Goal: Task Accomplishment & Management: Use online tool/utility

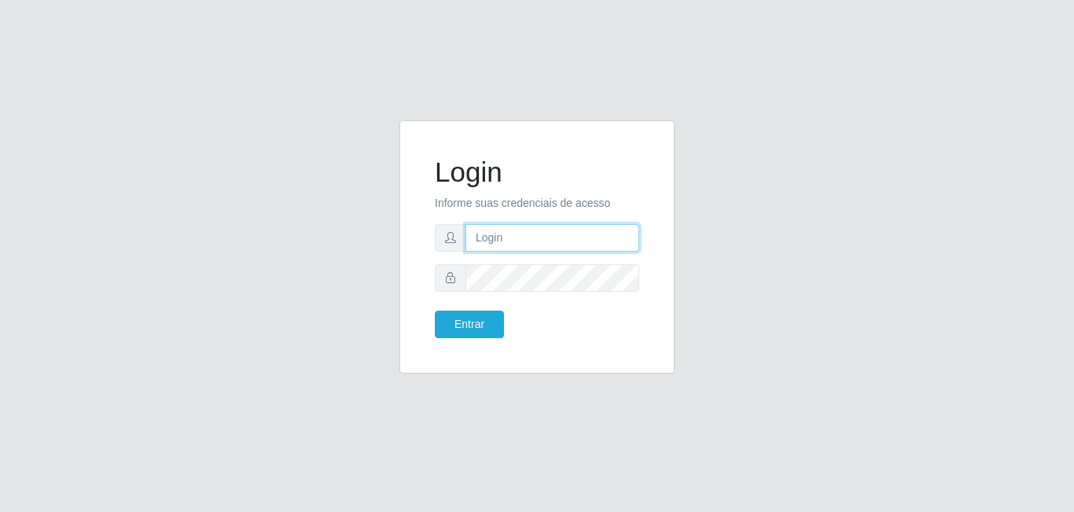
type input "[EMAIL_ADDRESS][DOMAIN_NAME]"
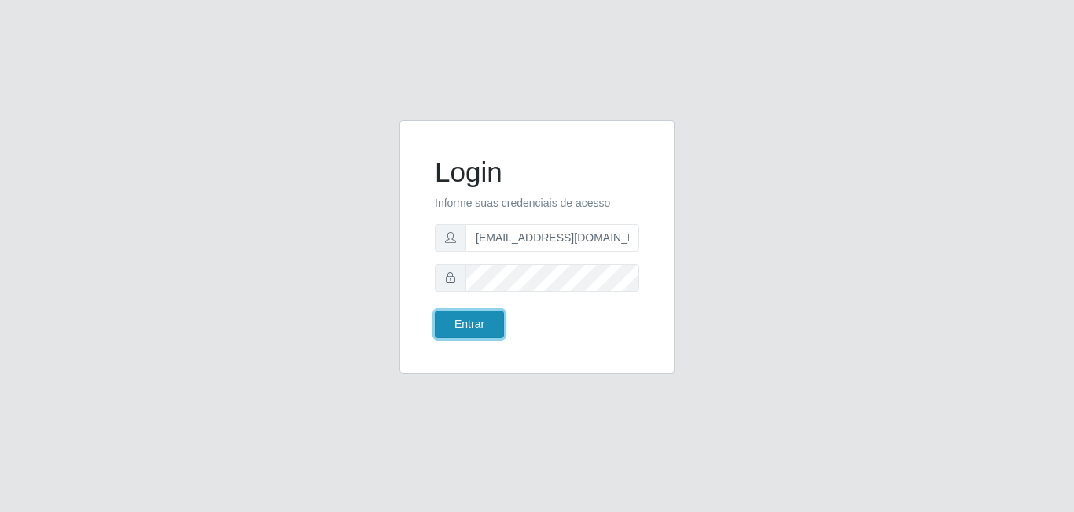
click at [450, 314] on button "Entrar" at bounding box center [469, 325] width 69 height 28
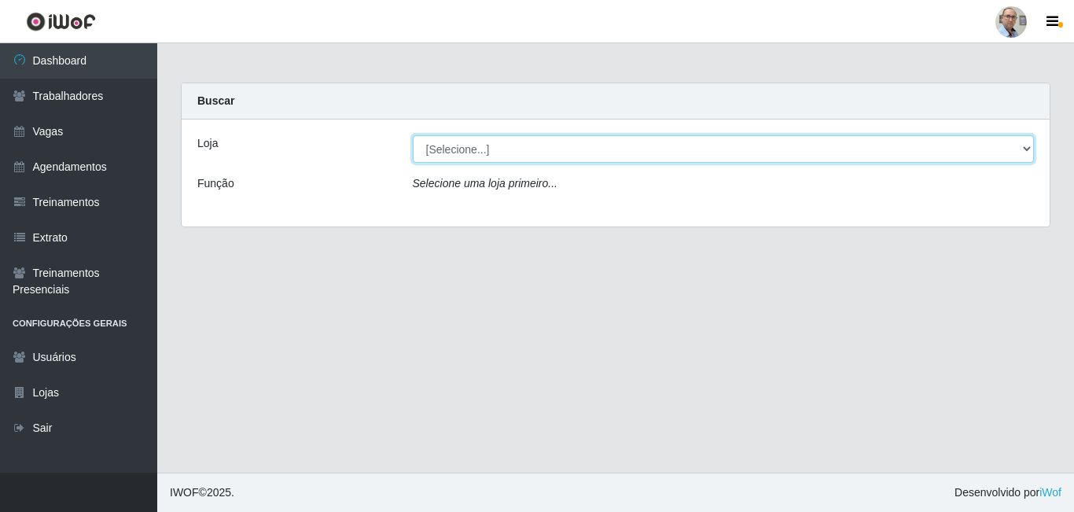
click at [506, 153] on select "[Selecione...] Mar Vermelho - Loja 04" at bounding box center [724, 149] width 622 height 28
select select "251"
click at [413, 135] on select "[Selecione...] Mar Vermelho - Loja 04" at bounding box center [724, 149] width 622 height 28
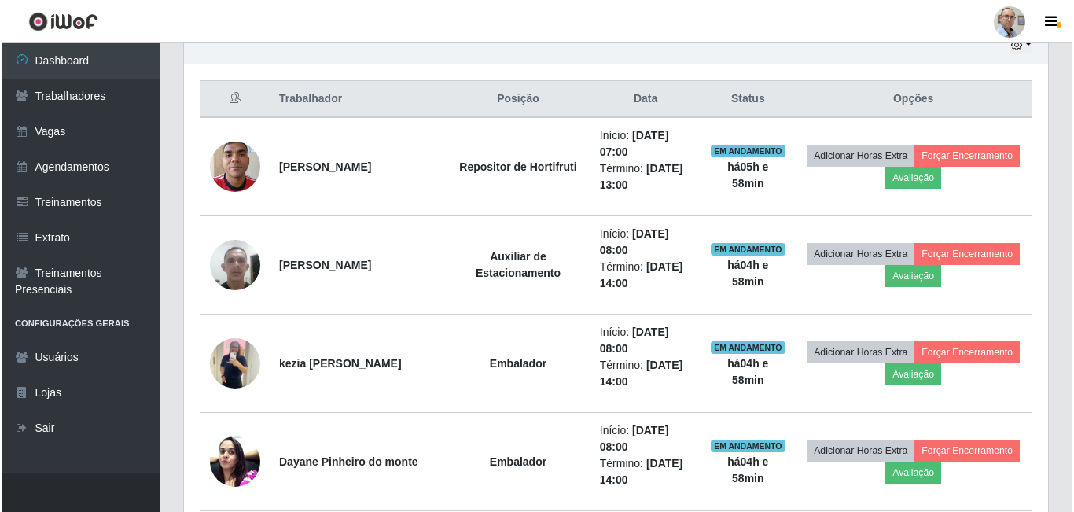
scroll to position [550, 0]
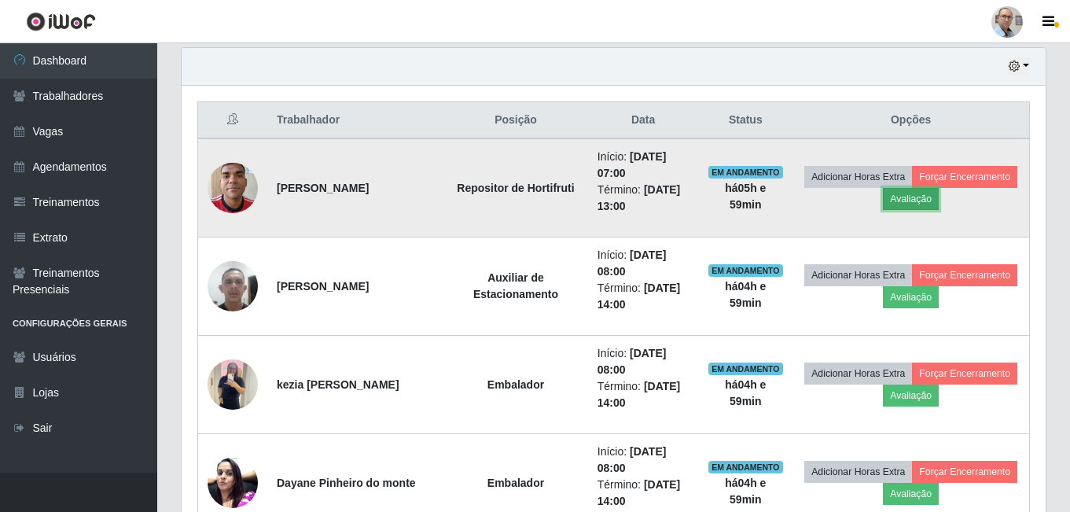
click at [939, 199] on button "Avaliação" at bounding box center [911, 199] width 56 height 22
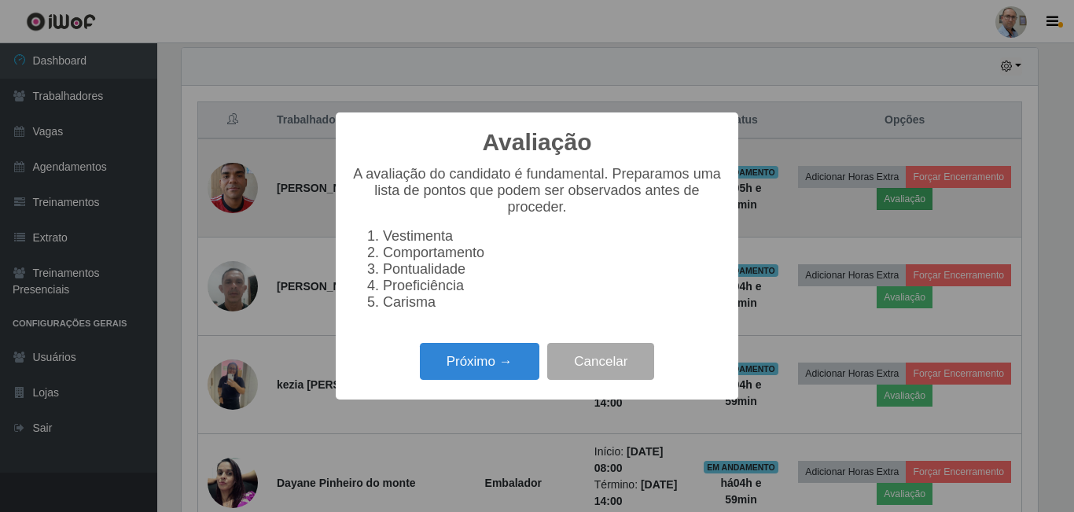
scroll to position [326, 856]
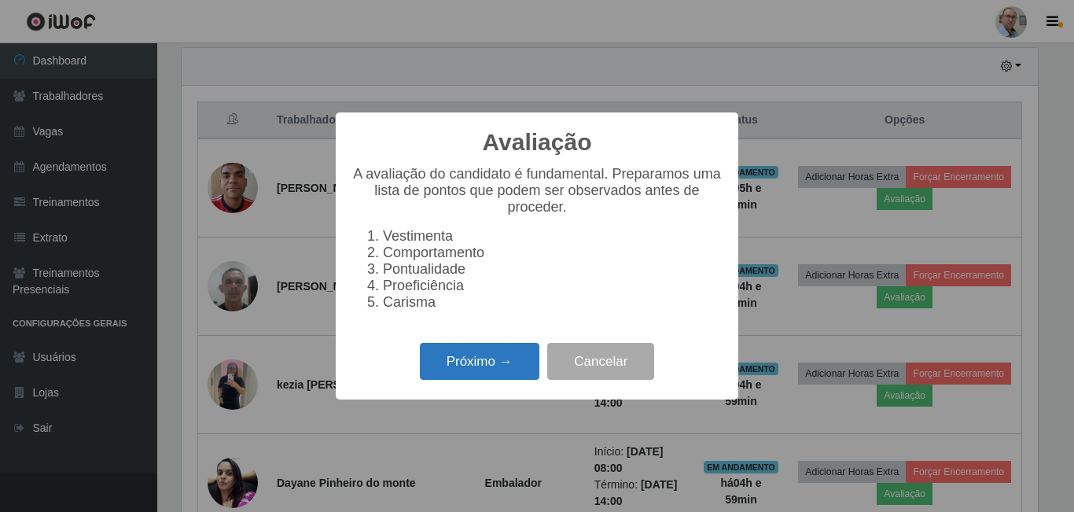
click at [467, 380] on button "Próximo →" at bounding box center [480, 361] width 120 height 37
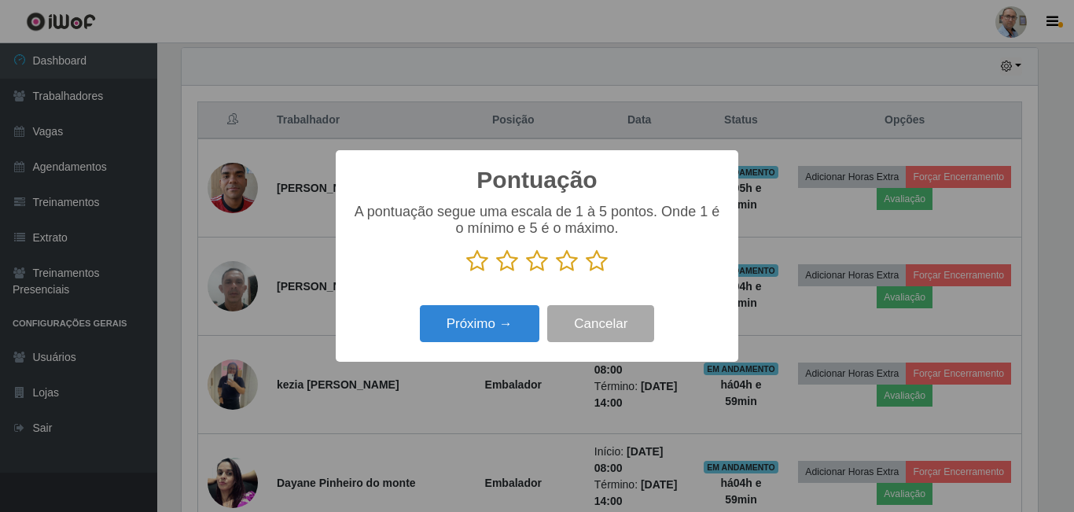
click at [603, 262] on icon at bounding box center [597, 261] width 22 height 24
click at [586, 273] on input "radio" at bounding box center [586, 273] width 0 height 0
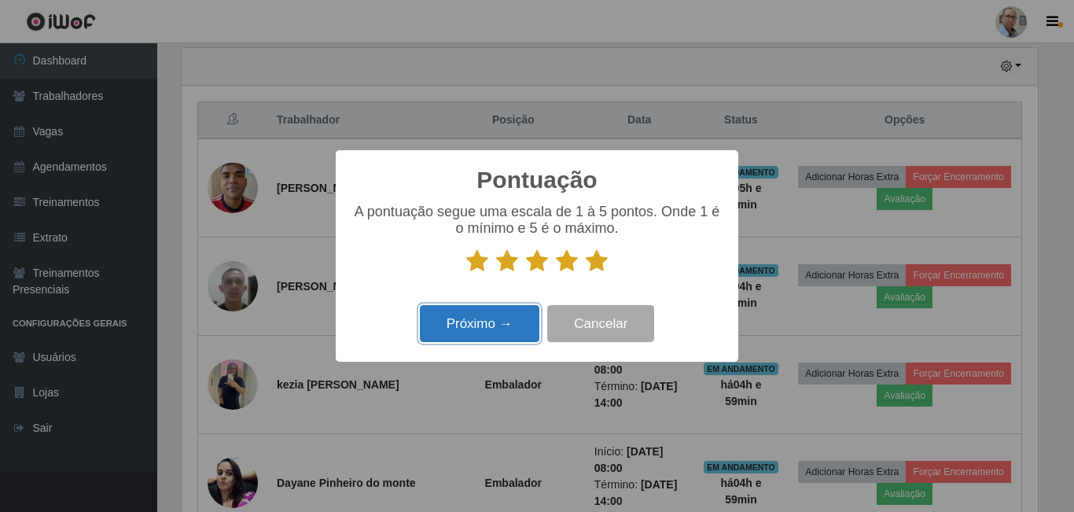
click at [481, 340] on button "Próximo →" at bounding box center [480, 323] width 120 height 37
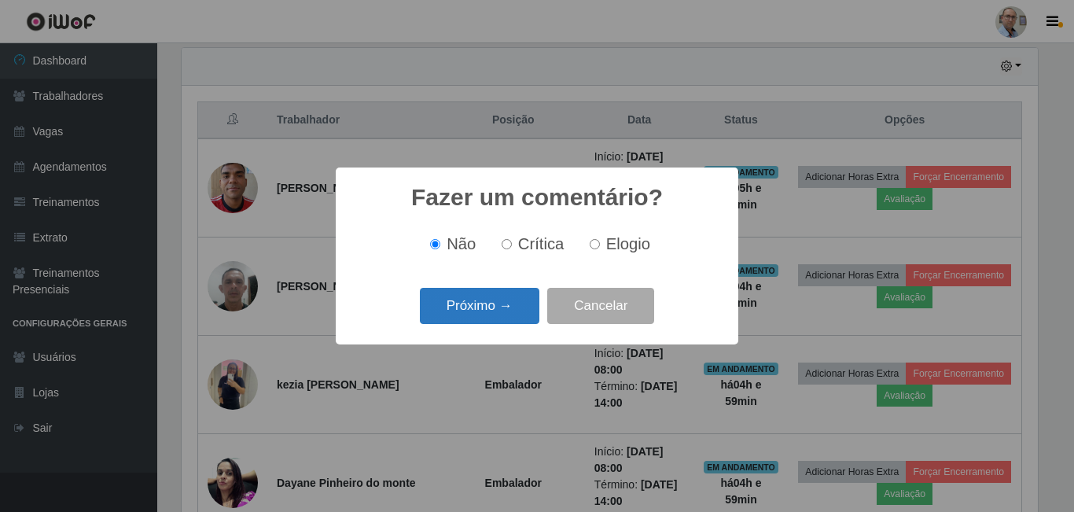
click at [504, 315] on button "Próximo →" at bounding box center [480, 306] width 120 height 37
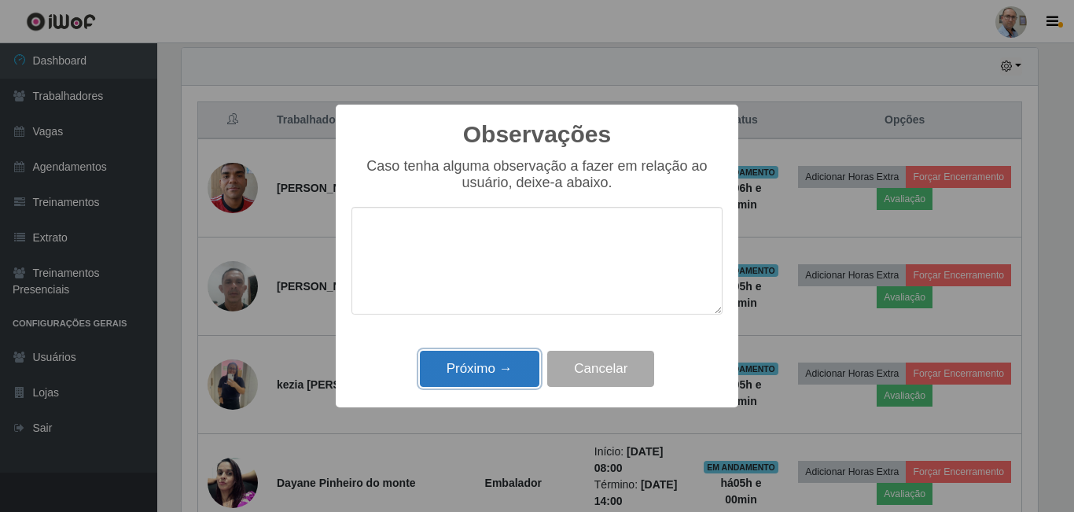
click at [503, 377] on button "Próximo →" at bounding box center [480, 369] width 120 height 37
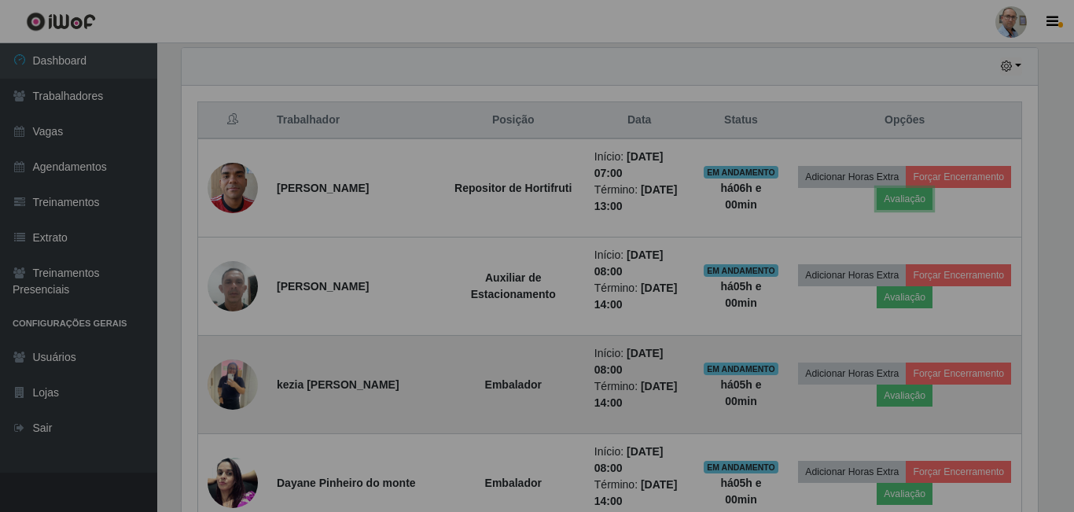
scroll to position [326, 864]
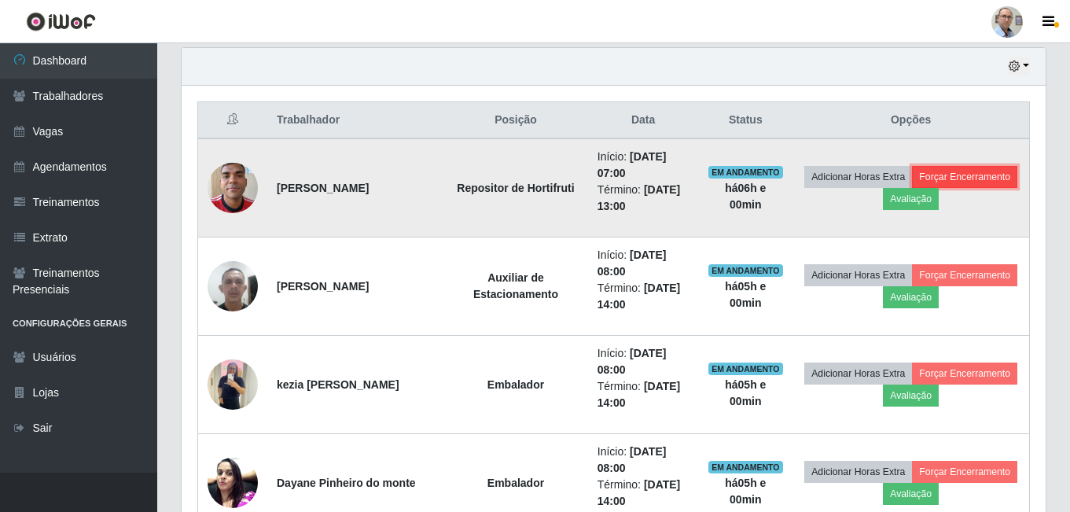
click at [912, 188] on button "Forçar Encerramento" at bounding box center [964, 177] width 105 height 22
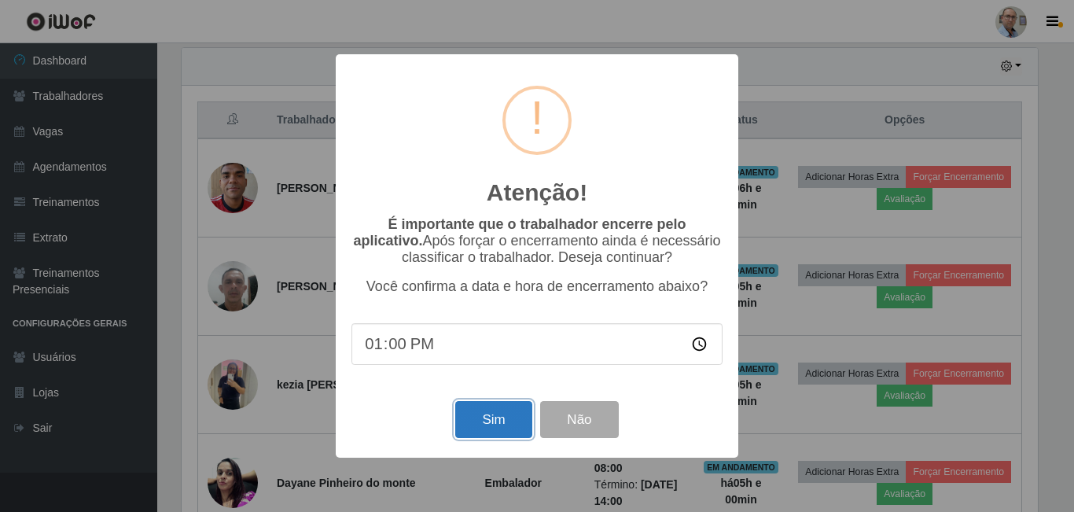
click at [468, 429] on button "Sim" at bounding box center [493, 419] width 76 height 37
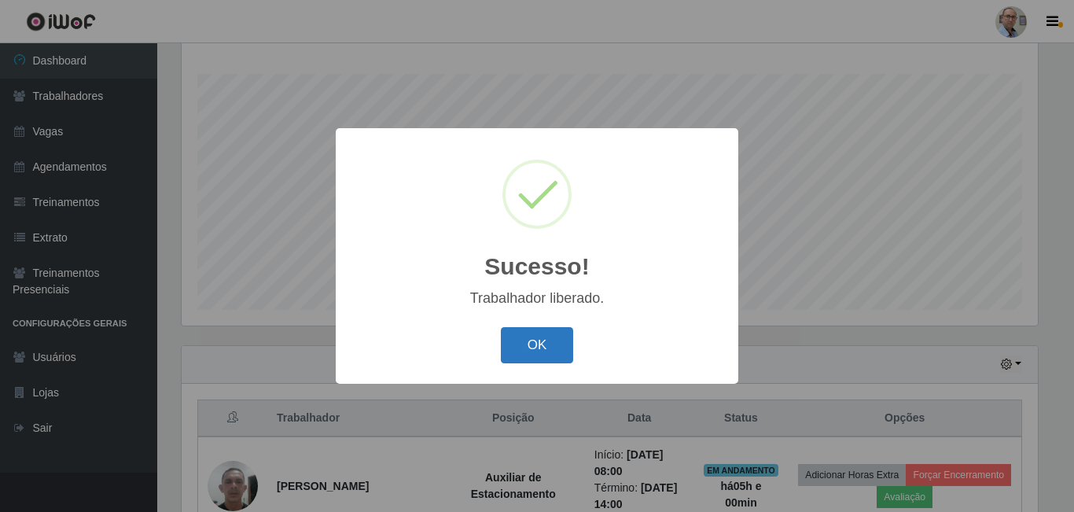
click at [551, 354] on button "OK" at bounding box center [537, 345] width 73 height 37
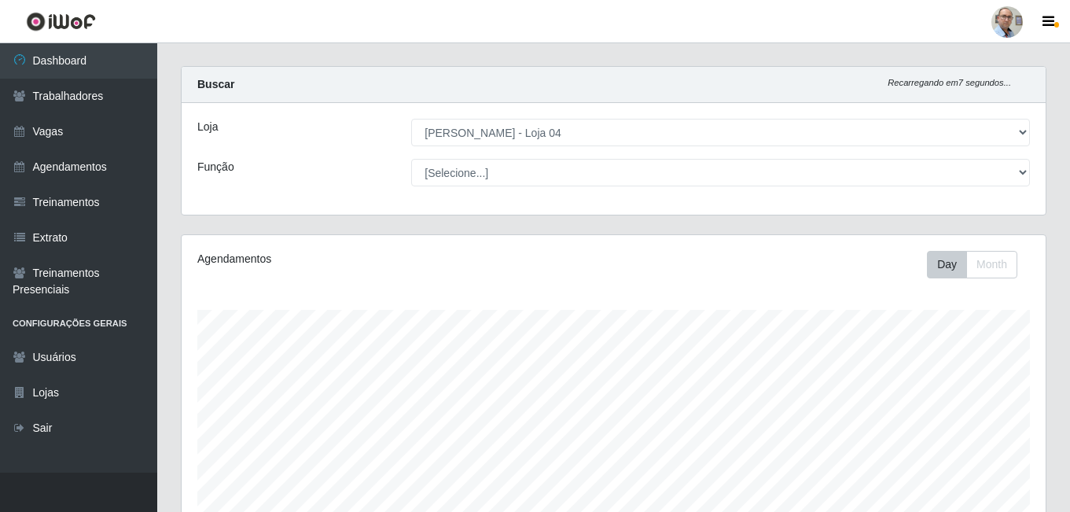
scroll to position [0, 0]
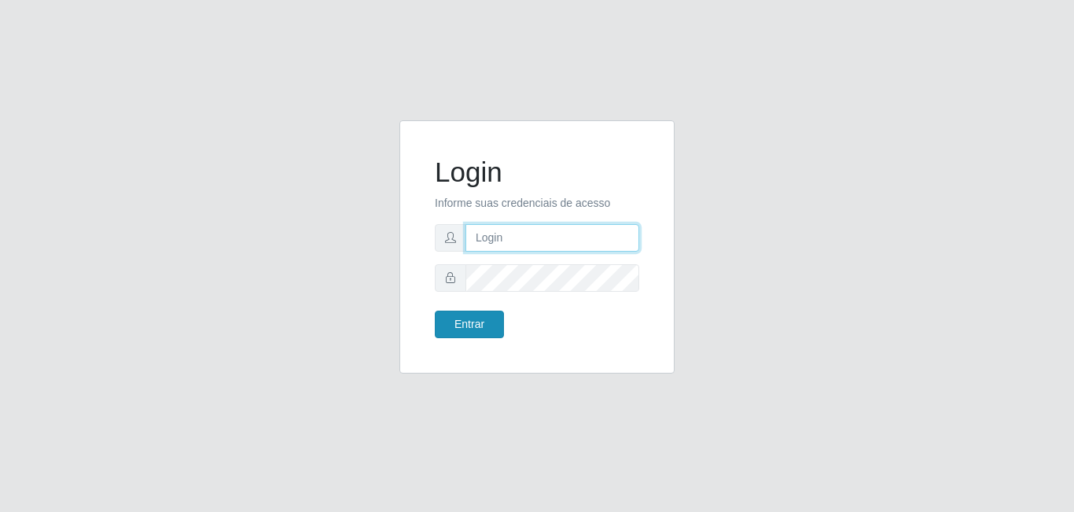
type input "[EMAIL_ADDRESS][DOMAIN_NAME]"
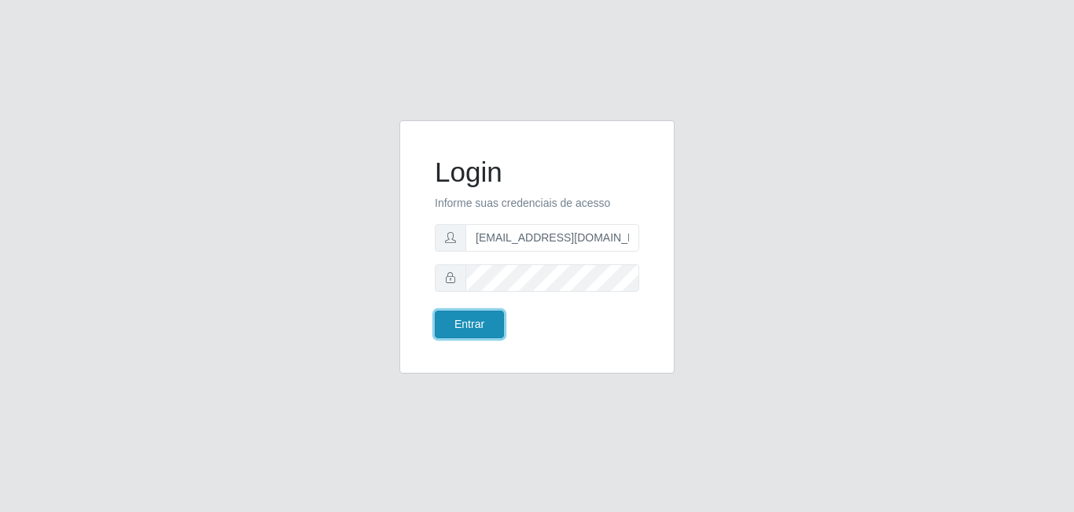
click at [483, 328] on button "Entrar" at bounding box center [469, 325] width 69 height 28
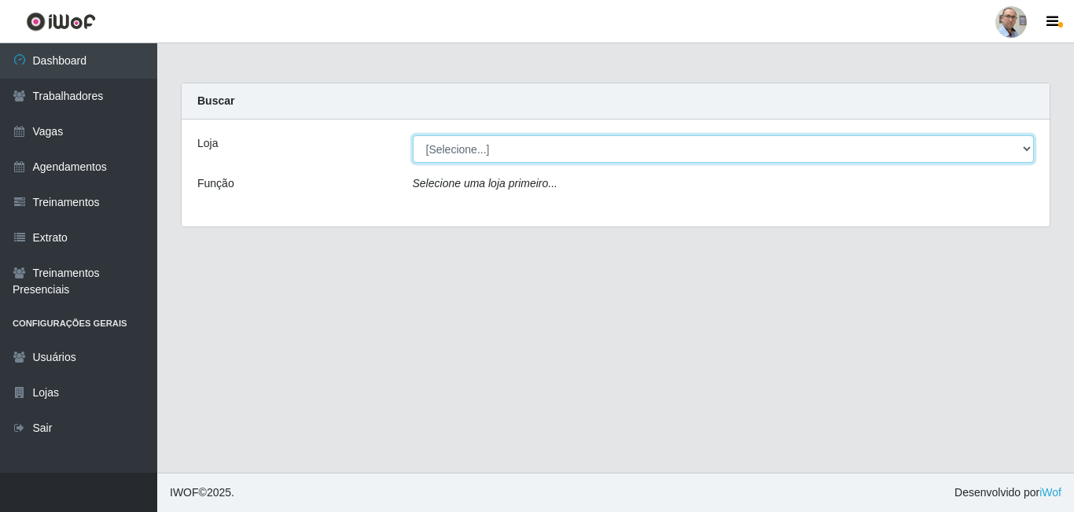
click at [504, 157] on select "[Selecione...] Mar Vermelho - Loja 04" at bounding box center [724, 149] width 622 height 28
select select "251"
click at [413, 135] on select "[Selecione...] Mar Vermelho - Loja 04" at bounding box center [724, 149] width 622 height 28
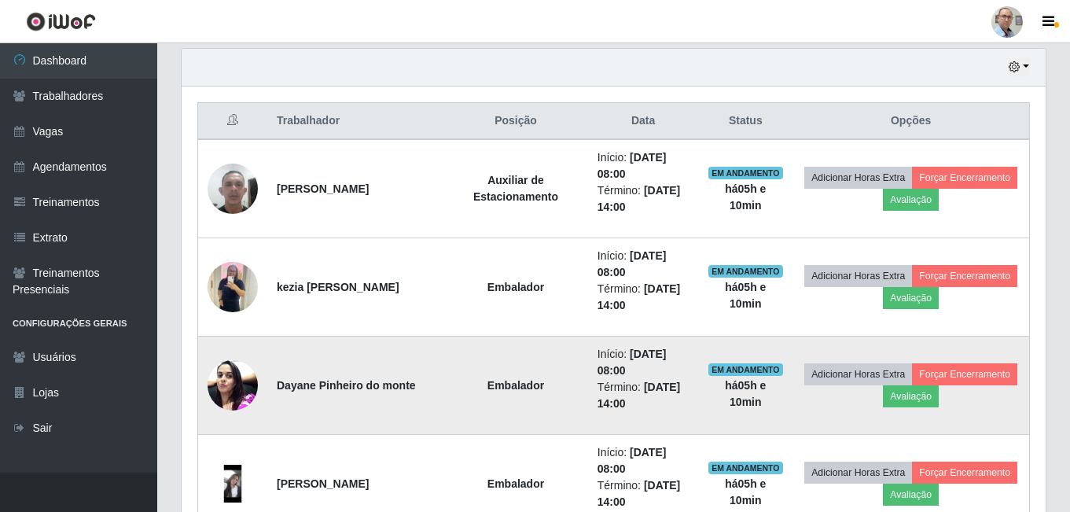
scroll to position [393, 0]
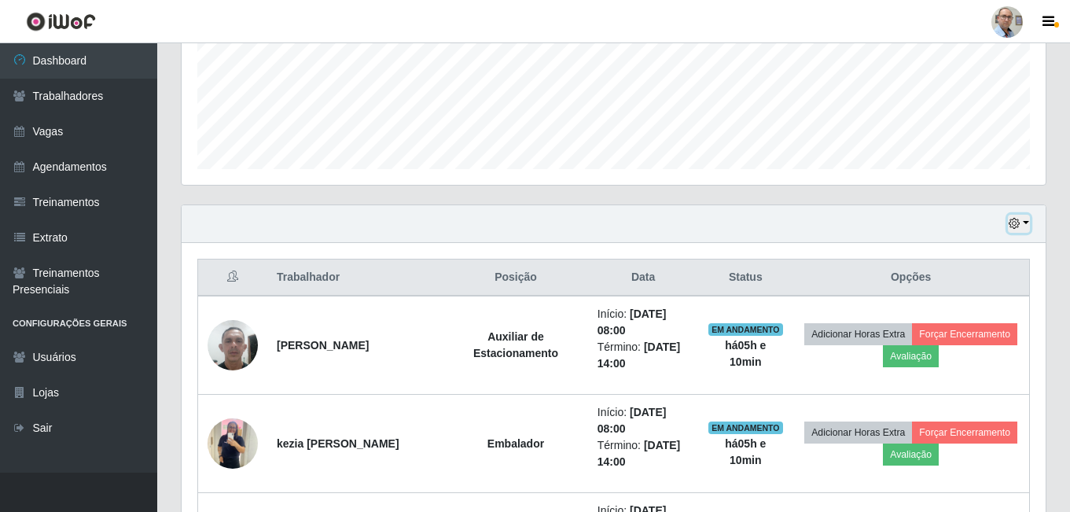
click at [1015, 219] on icon "button" at bounding box center [1014, 223] width 11 height 11
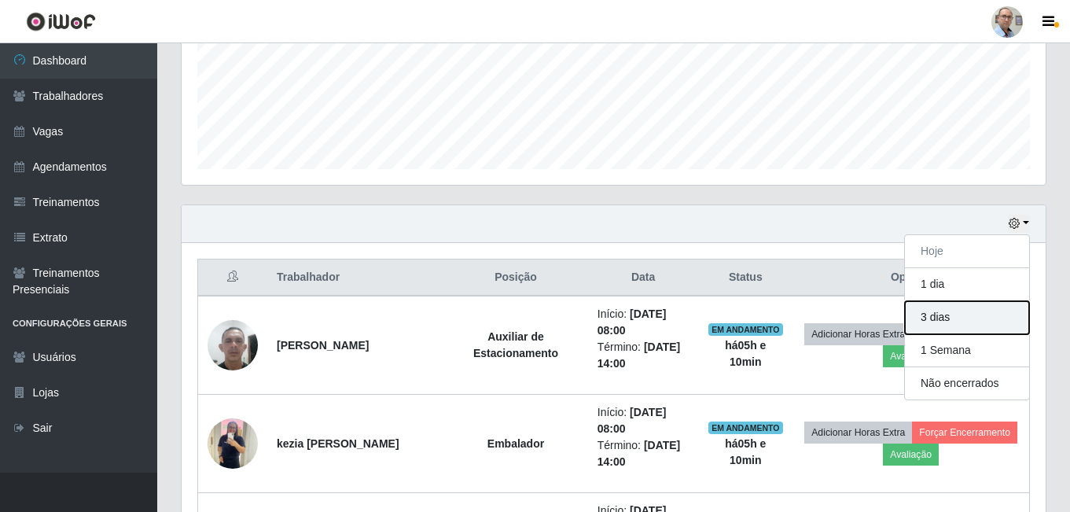
click at [929, 317] on button "3 dias" at bounding box center [967, 317] width 124 height 33
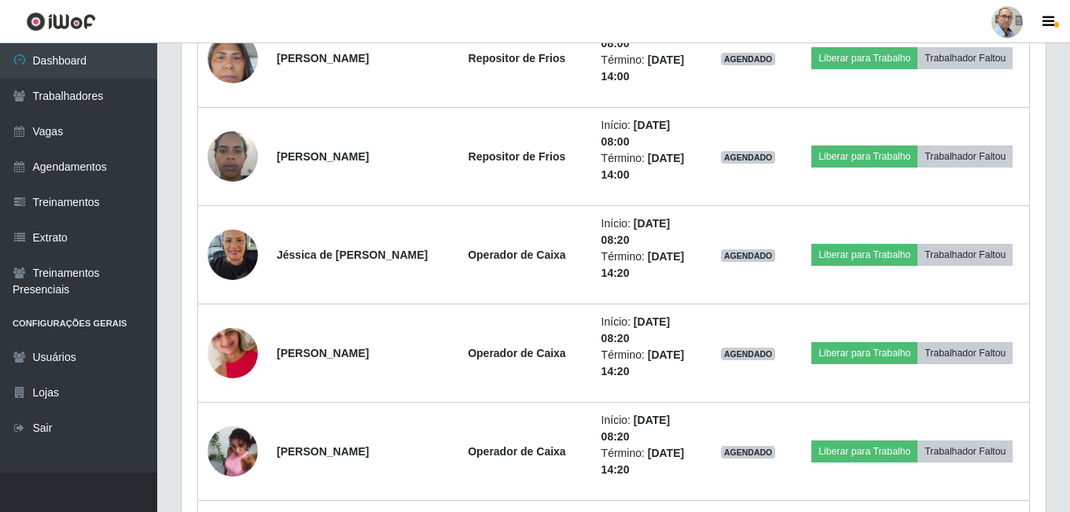
scroll to position [8649, 0]
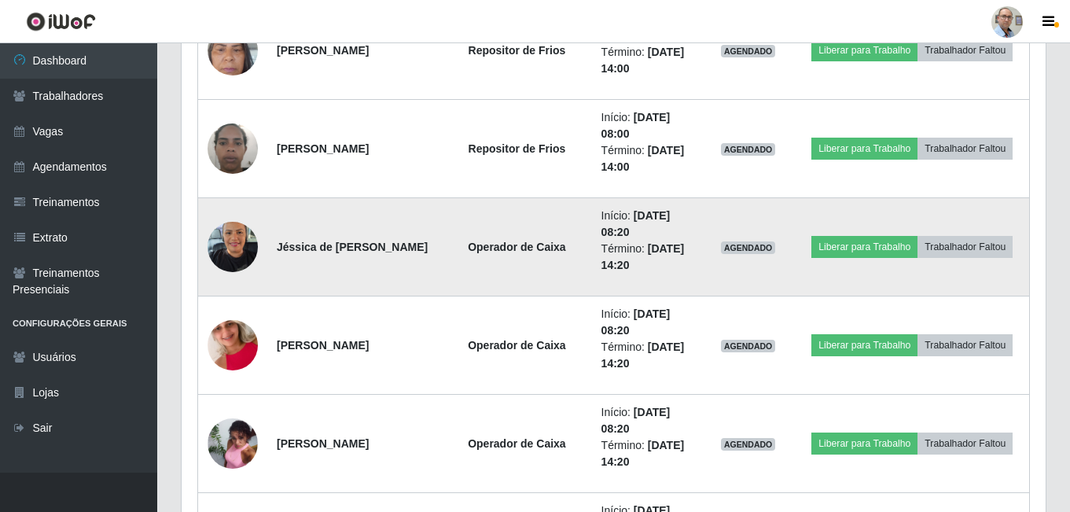
click at [417, 215] on td "Jéssica de Fátima da Silva Rodrigues" at bounding box center [354, 247] width 175 height 98
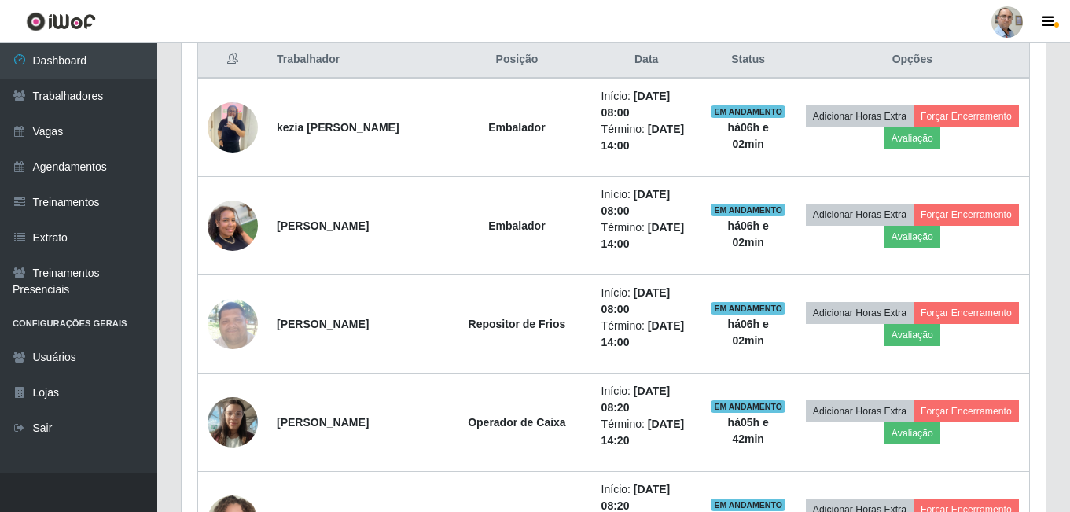
scroll to position [629, 0]
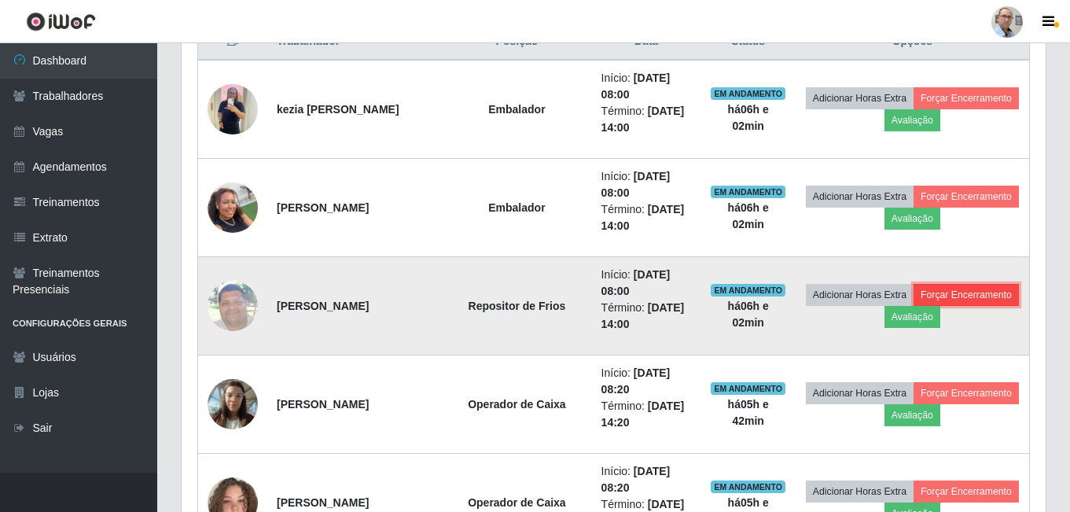
click at [914, 306] on button "Forçar Encerramento" at bounding box center [966, 295] width 105 height 22
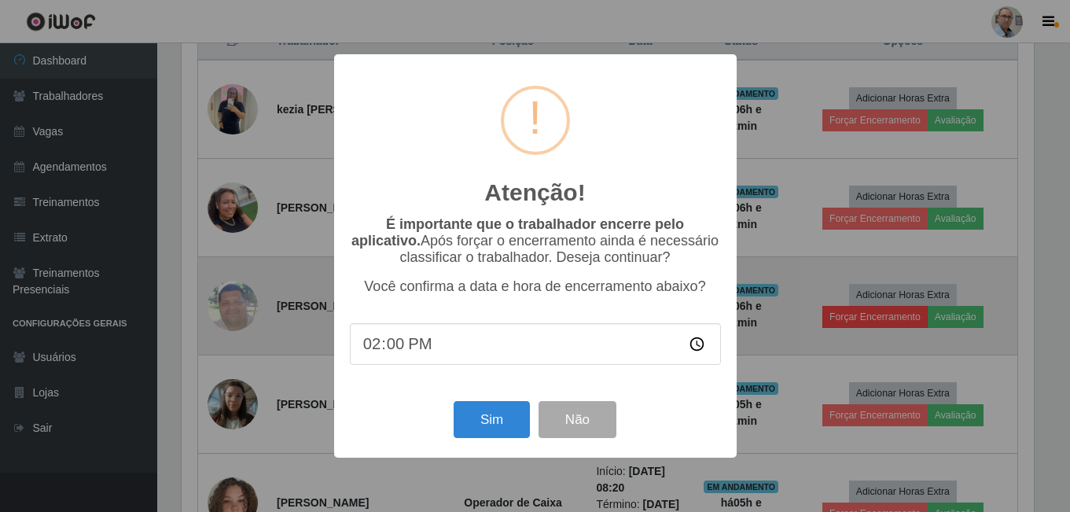
scroll to position [326, 856]
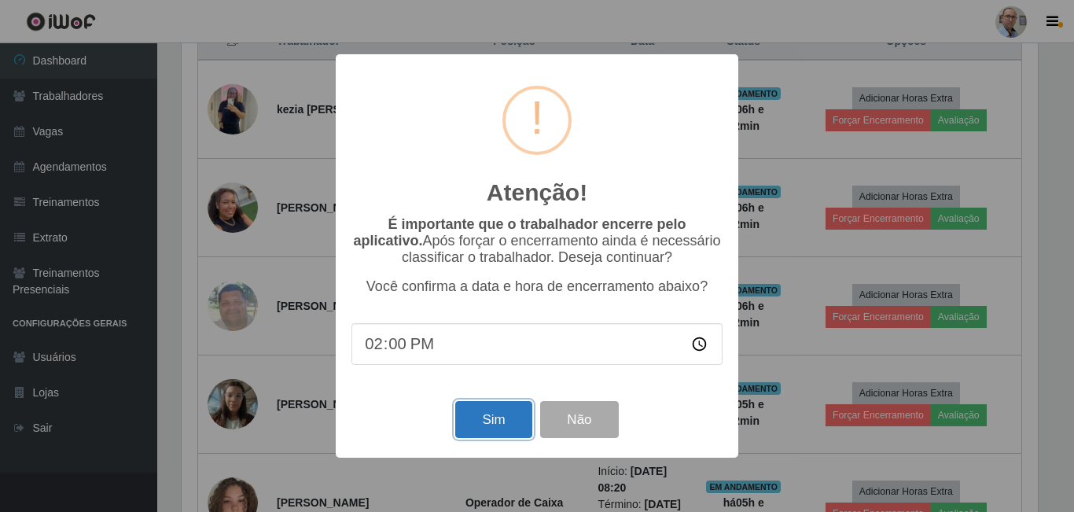
click at [497, 422] on button "Sim" at bounding box center [493, 419] width 76 height 37
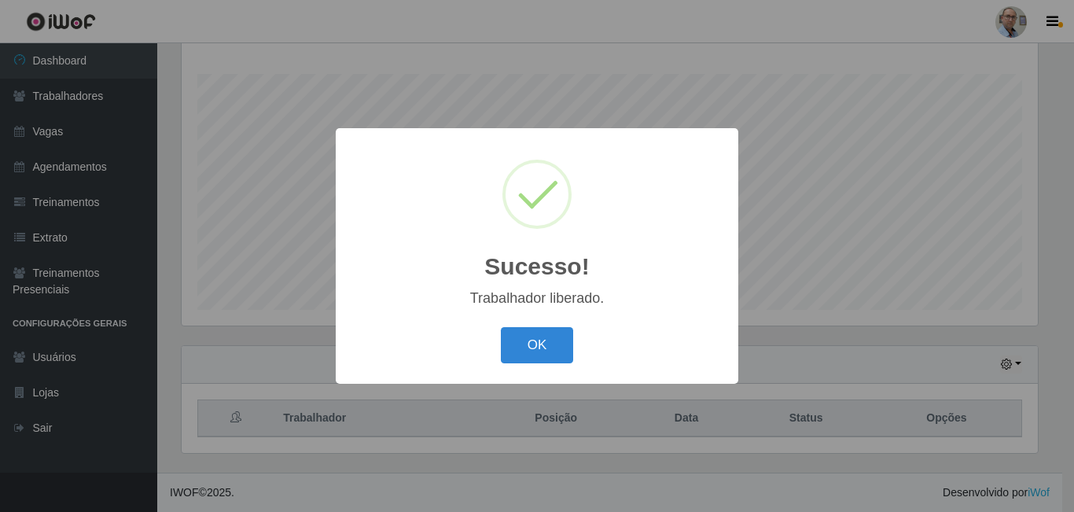
click at [838, 343] on div "Sucesso! × Trabalhador liberado. OK Cancel" at bounding box center [537, 256] width 1074 height 512
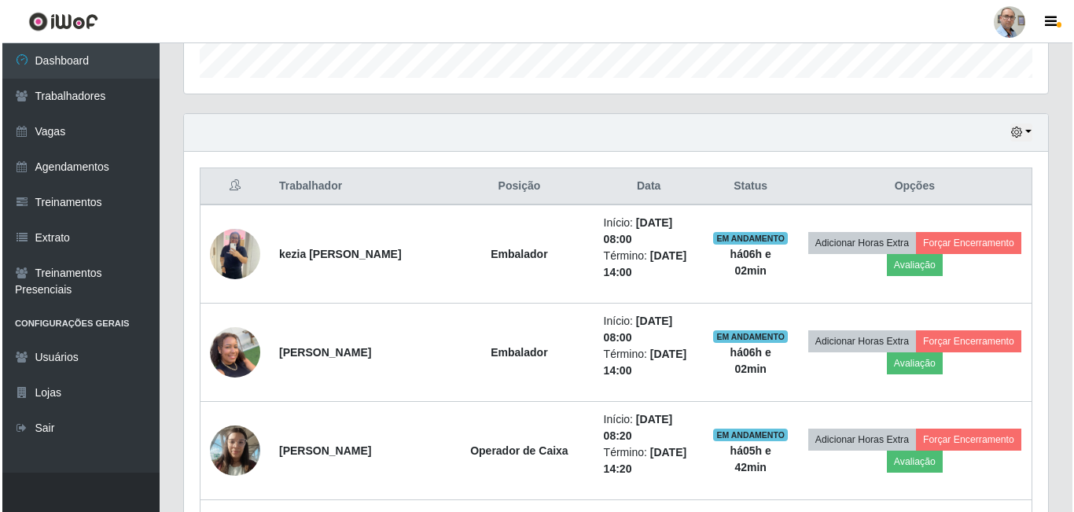
scroll to position [488, 0]
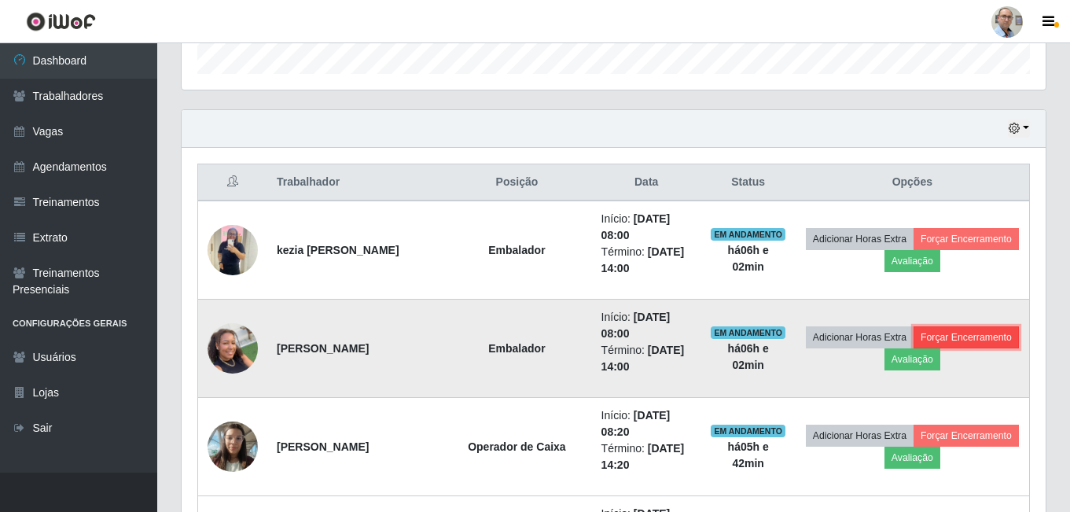
click at [914, 348] on button "Forçar Encerramento" at bounding box center [966, 337] width 105 height 22
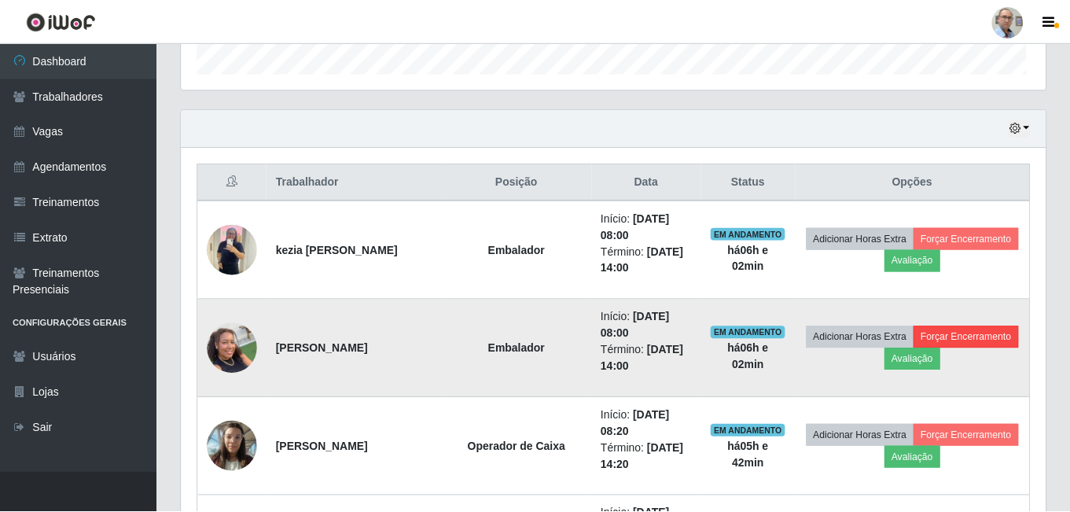
scroll to position [326, 856]
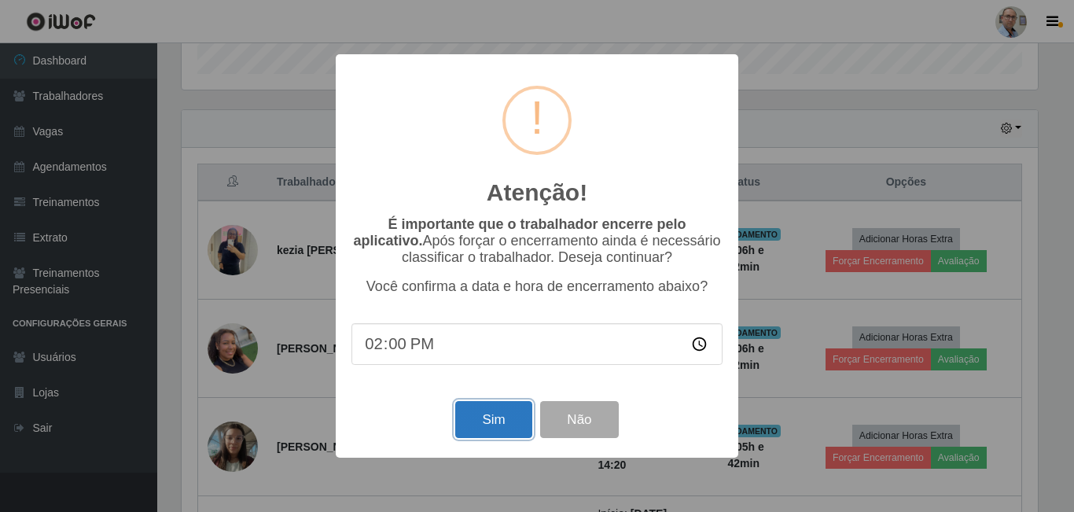
click at [509, 419] on button "Sim" at bounding box center [493, 419] width 76 height 37
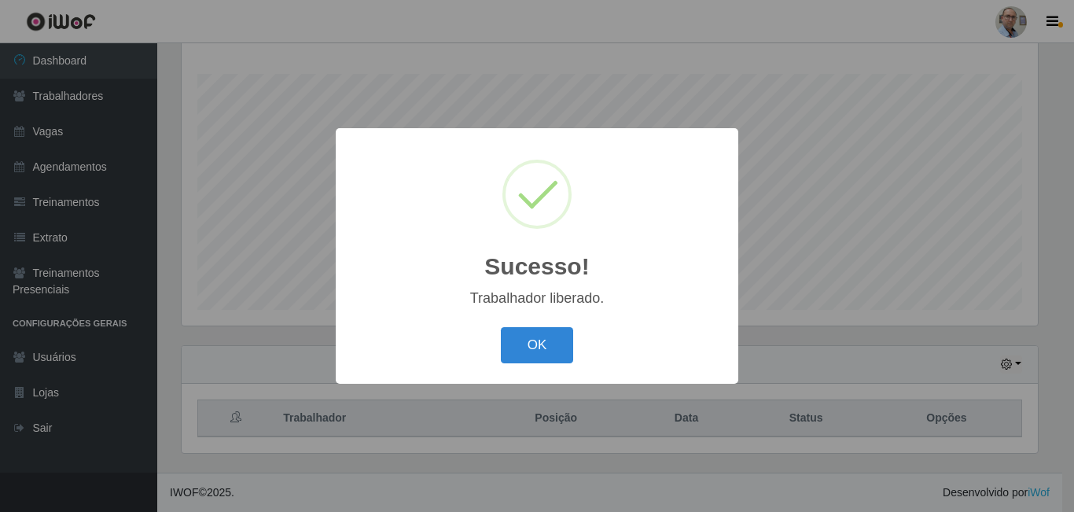
click at [855, 317] on div "Sucesso! × Trabalhador liberado. OK Cancel" at bounding box center [537, 256] width 1074 height 512
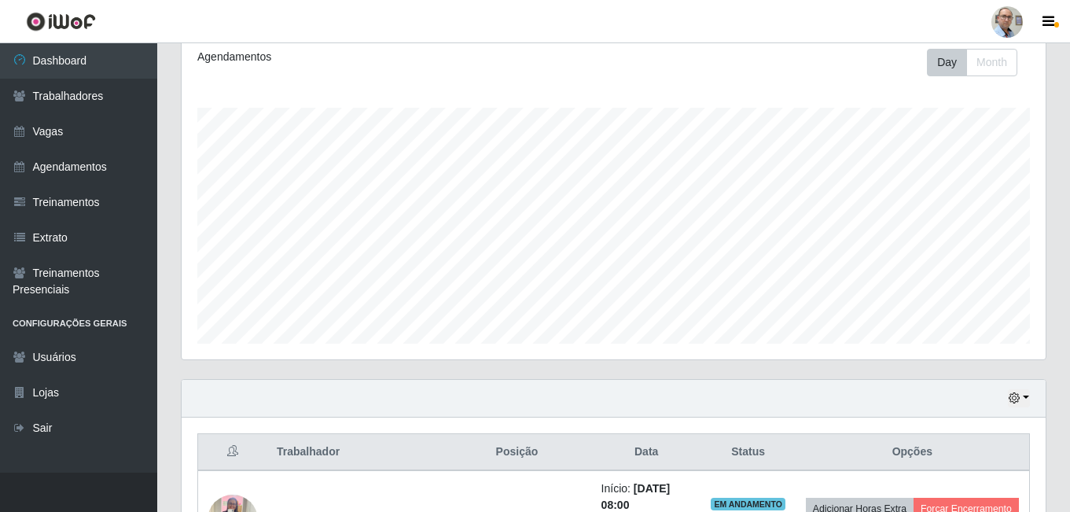
scroll to position [331, 0]
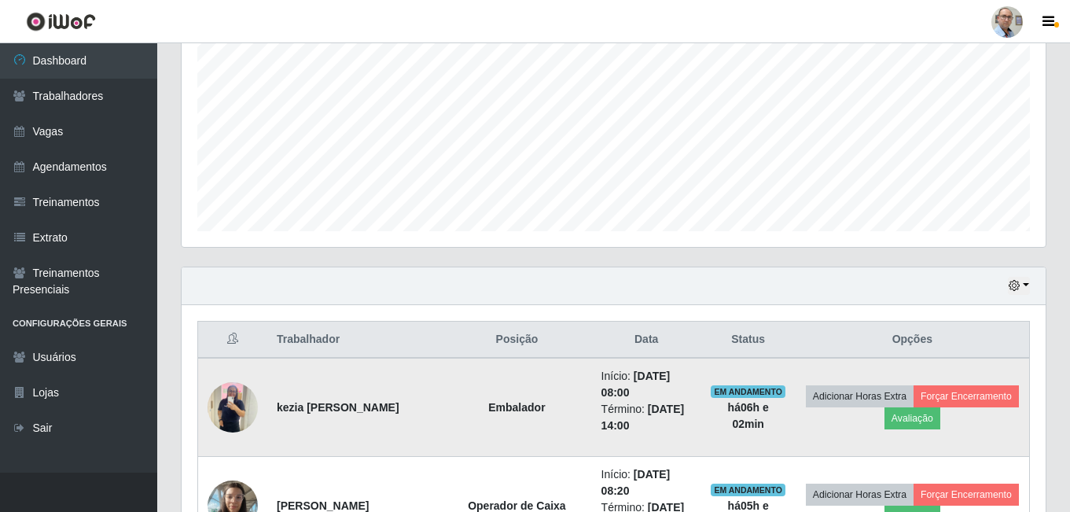
click at [892, 430] on td "Adicionar Horas Extra Forçar Encerramento Avaliação" at bounding box center [913, 407] width 234 height 99
click at [914, 407] on button "Forçar Encerramento" at bounding box center [966, 396] width 105 height 22
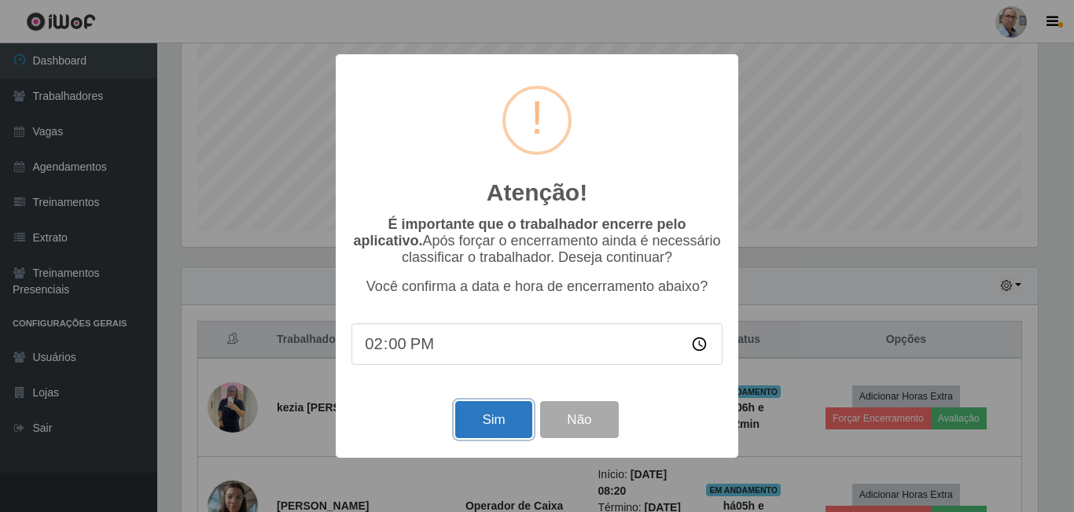
click at [484, 432] on button "Sim" at bounding box center [493, 419] width 76 height 37
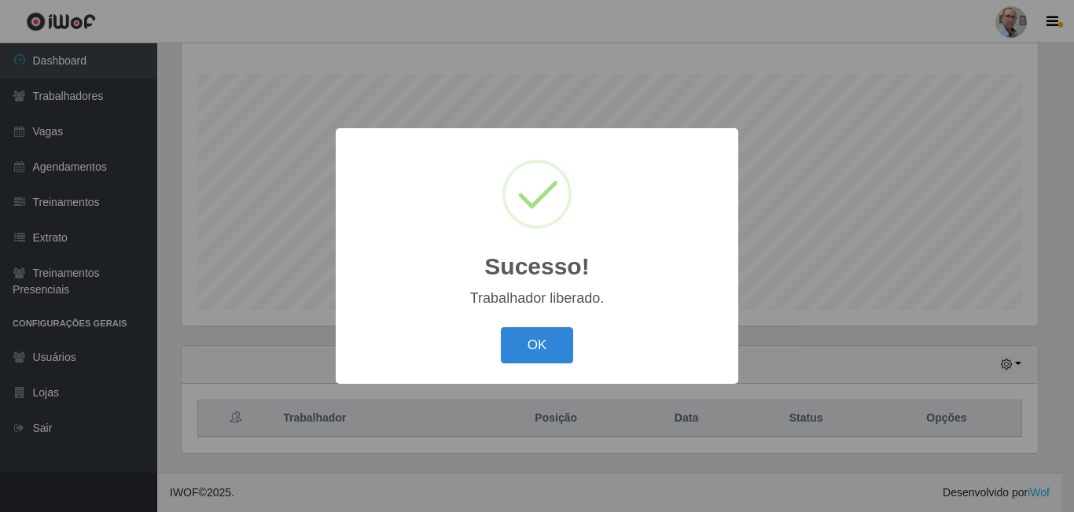
click at [768, 381] on div "Sucesso! × Trabalhador liberado. OK Cancel" at bounding box center [537, 256] width 1074 height 512
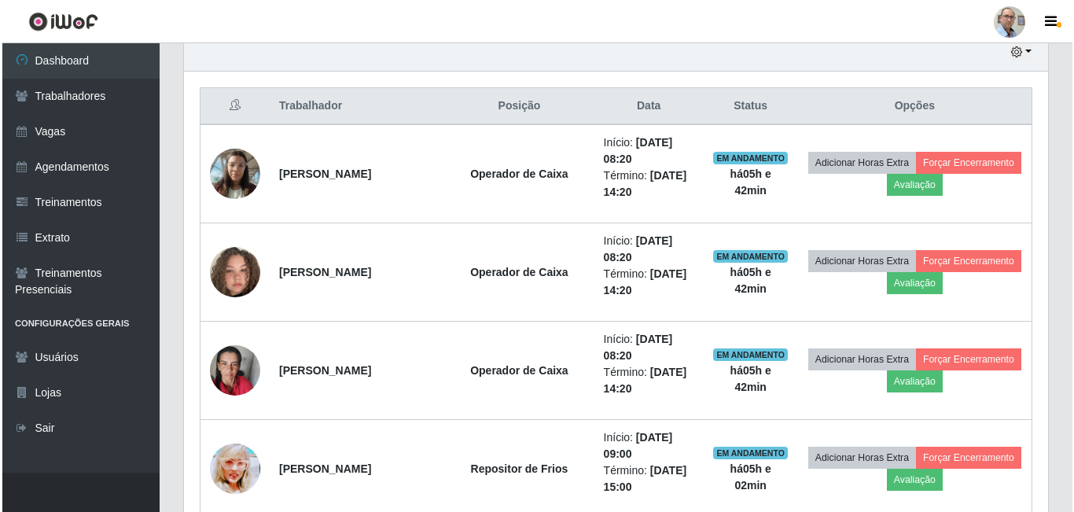
scroll to position [0, 0]
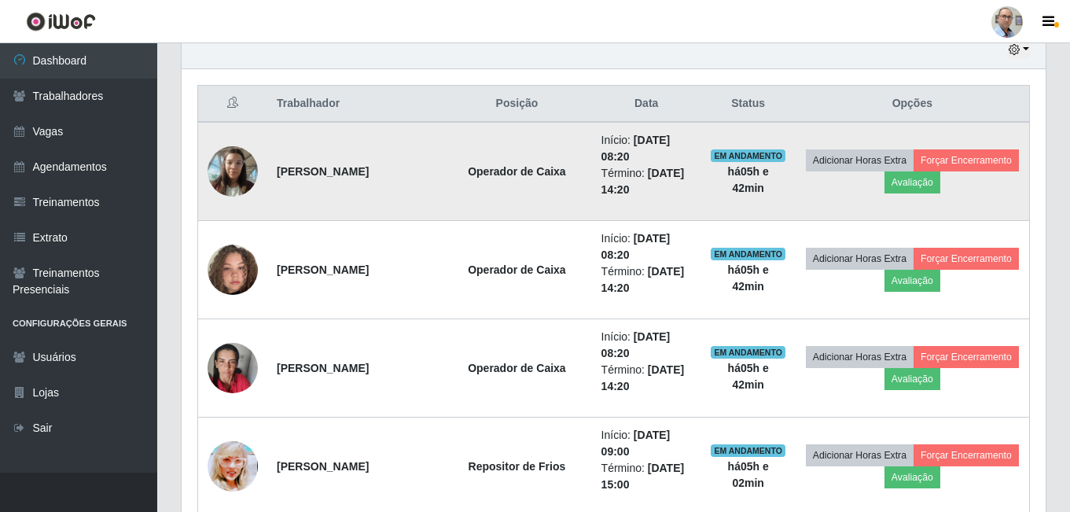
click at [236, 164] on img at bounding box center [233, 171] width 50 height 67
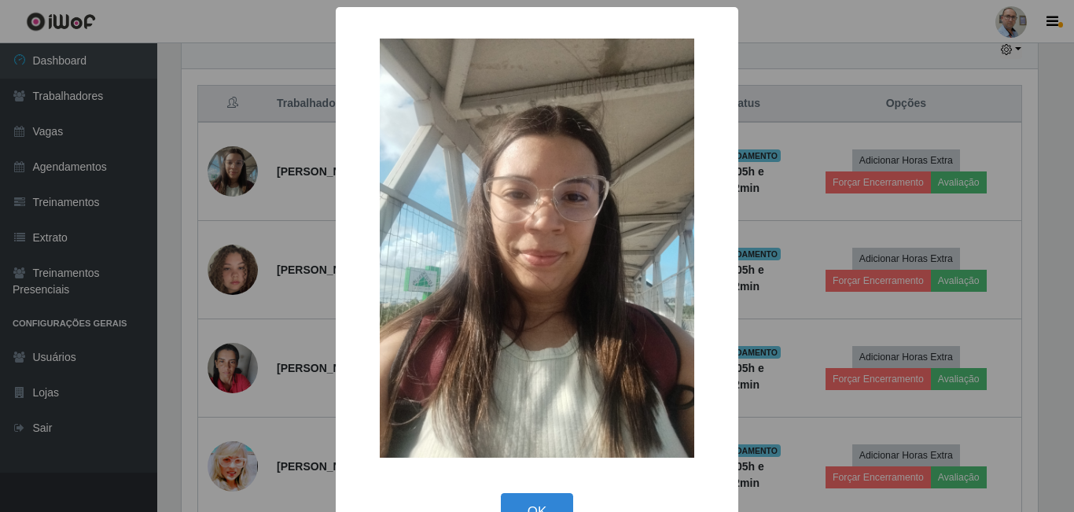
click at [233, 256] on div "× OK Cancel" at bounding box center [537, 256] width 1074 height 512
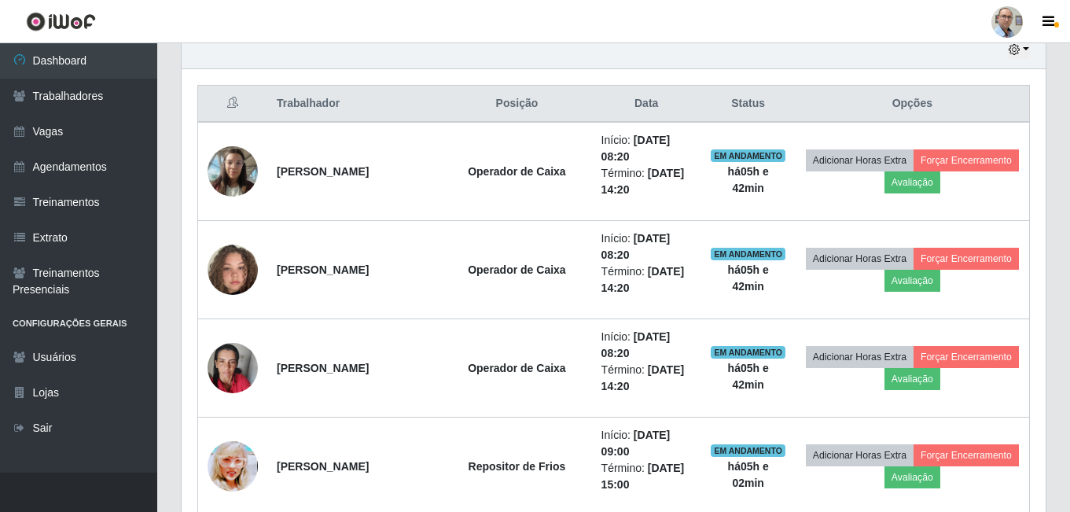
click at [233, 256] on img at bounding box center [233, 270] width 50 height 90
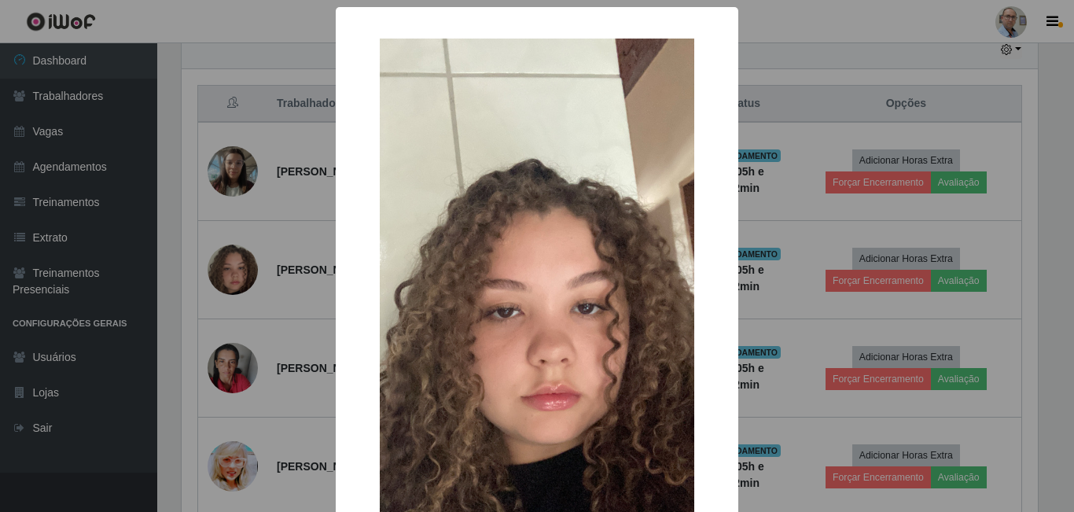
click at [233, 256] on div "× OK Cancel" at bounding box center [537, 256] width 1074 height 512
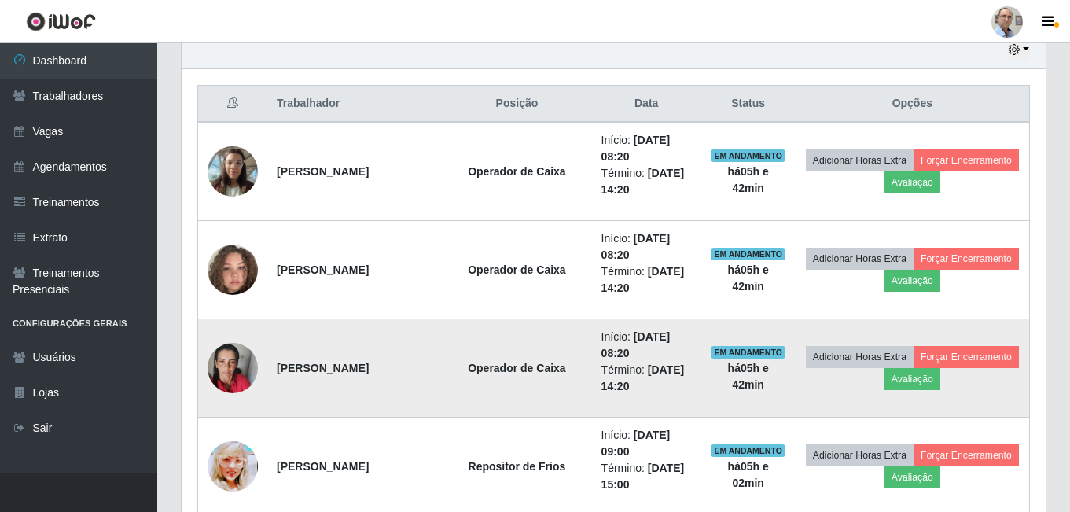
click at [221, 362] on img at bounding box center [233, 368] width 50 height 67
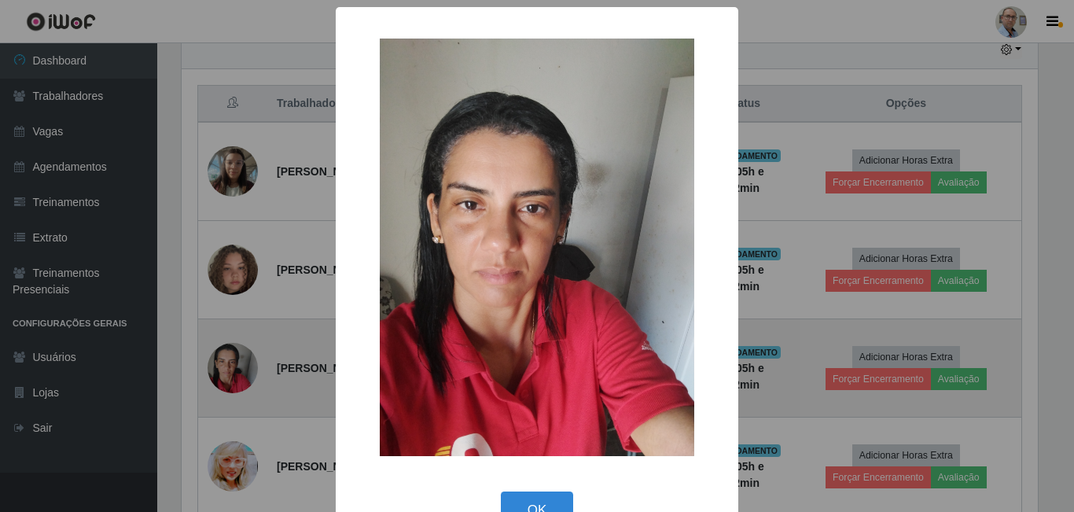
click at [221, 362] on div "× OK Cancel" at bounding box center [537, 256] width 1074 height 512
